Goal: Information Seeking & Learning: Learn about a topic

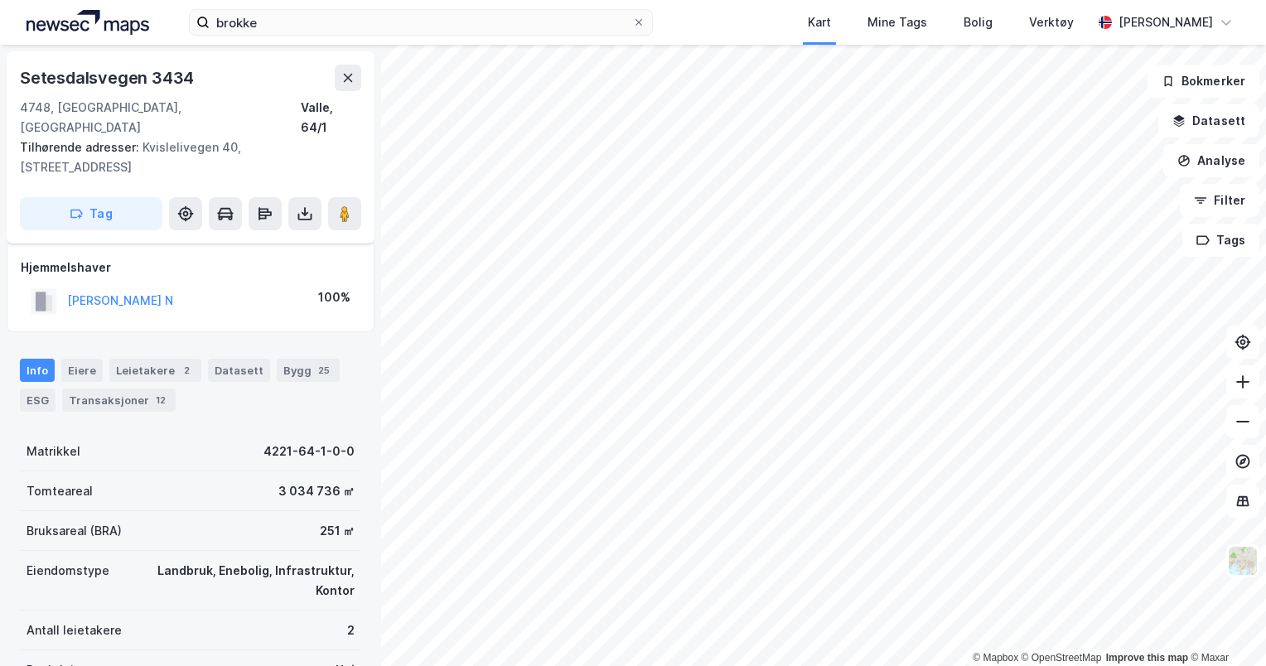
scroll to position [15, 0]
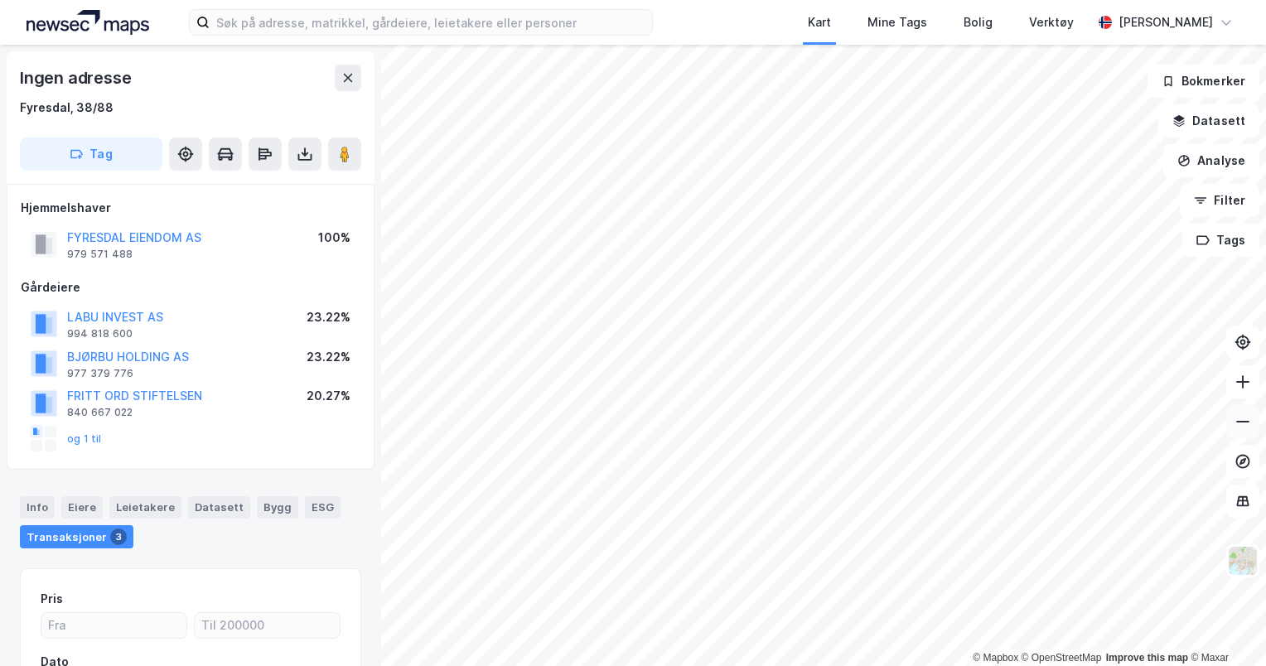
click at [1242, 429] on icon at bounding box center [1243, 421] width 17 height 17
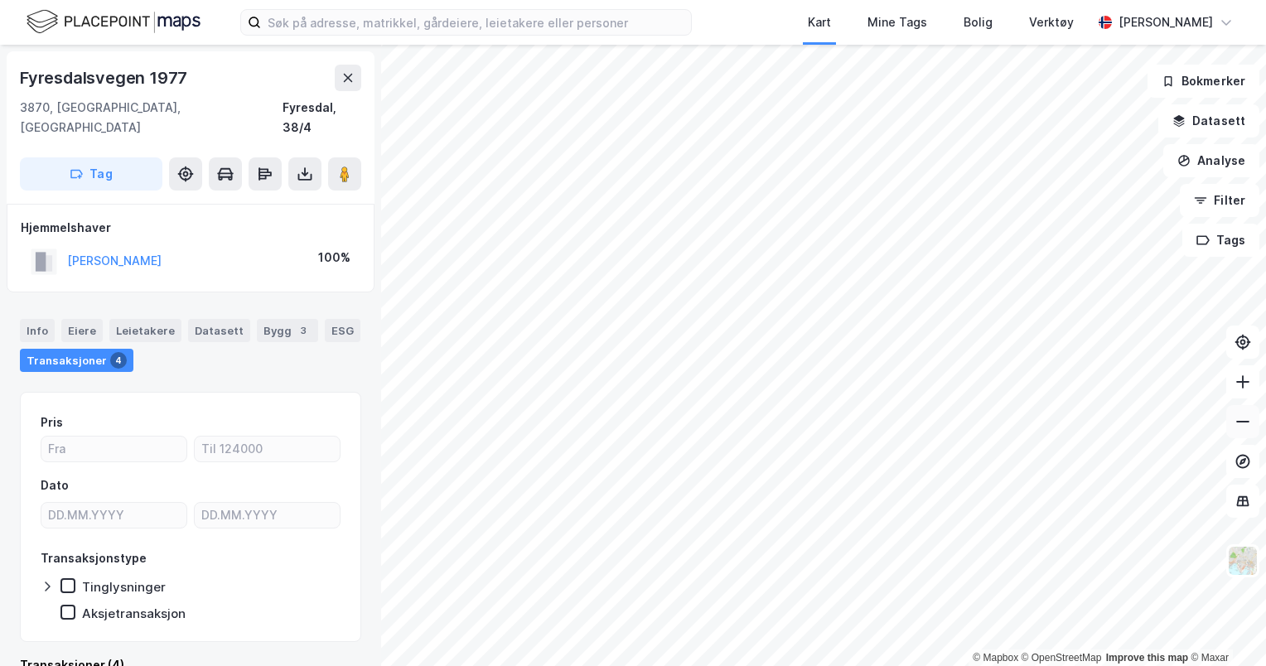
click at [1243, 431] on button at bounding box center [1242, 421] width 33 height 33
click at [1253, 389] on button at bounding box center [1242, 381] width 33 height 33
